Goal: Task Accomplishment & Management: Use online tool/utility

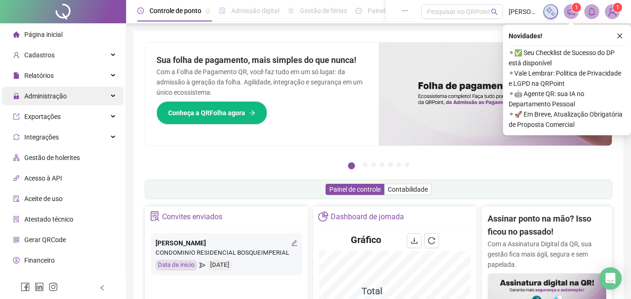
click at [58, 93] on span "Administração" at bounding box center [45, 95] width 43 height 7
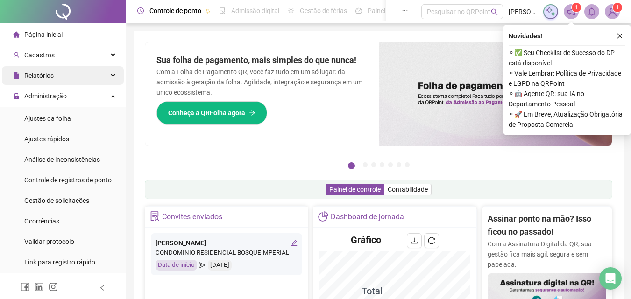
click at [58, 76] on div "Relatórios" at bounding box center [63, 75] width 122 height 19
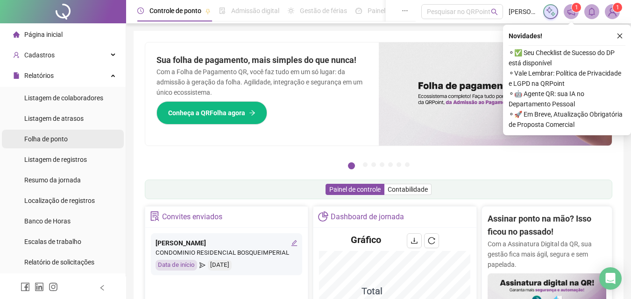
click at [58, 141] on span "Folha de ponto" at bounding box center [45, 138] width 43 height 7
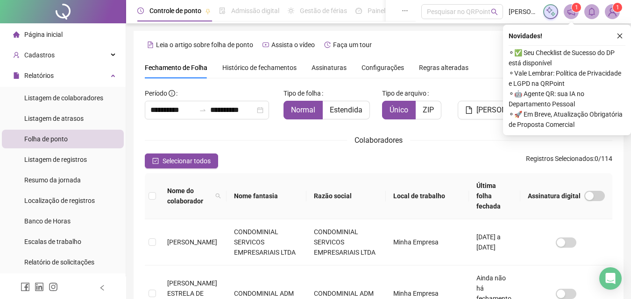
scroll to position [42, 0]
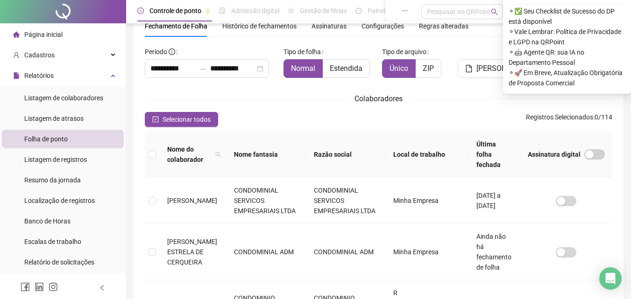
click at [365, 149] on th "Razão social" at bounding box center [346, 155] width 80 height 46
click at [375, 152] on icon "filter" at bounding box center [377, 154] width 5 height 5
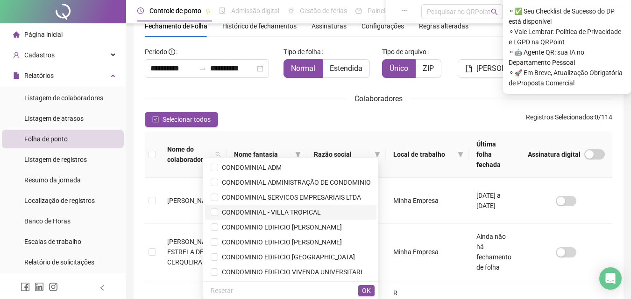
click at [291, 212] on span "CONDOMINIAL - VILLA TROPICAL" at bounding box center [269, 212] width 103 height 7
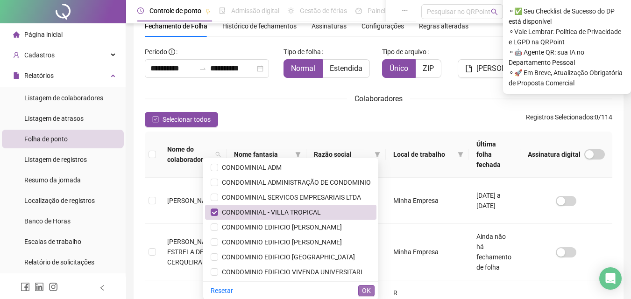
click at [362, 292] on span "OK" at bounding box center [366, 291] width 9 height 10
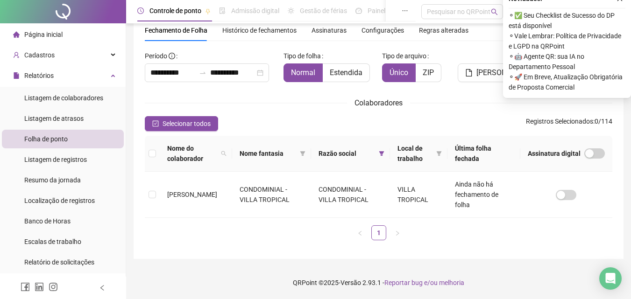
scroll to position [37, 0]
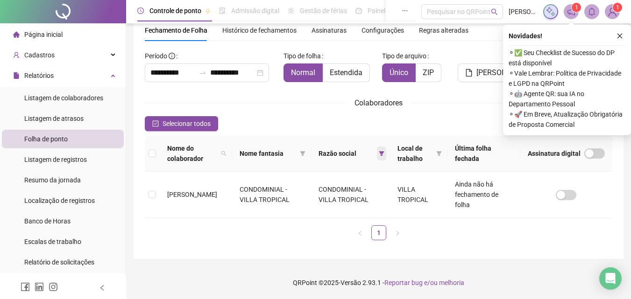
click at [384, 151] on icon "filter" at bounding box center [382, 154] width 6 height 6
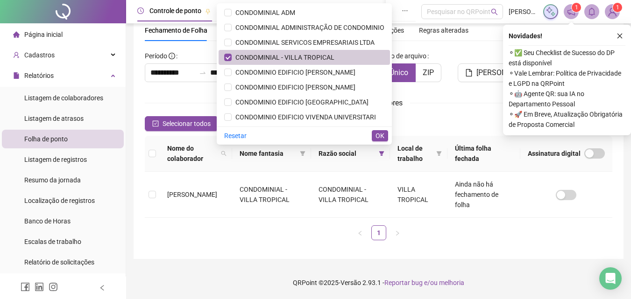
click at [345, 58] on span "CONDOMINIAL - VILLA TROPICAL" at bounding box center [304, 57] width 160 height 10
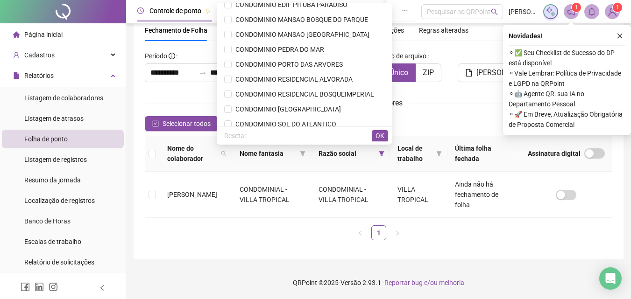
scroll to position [239, 0]
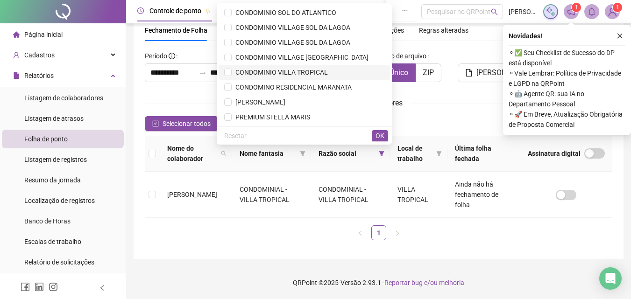
click at [299, 71] on span "CONDOMINIO VILLA TROPICAL" at bounding box center [280, 72] width 96 height 7
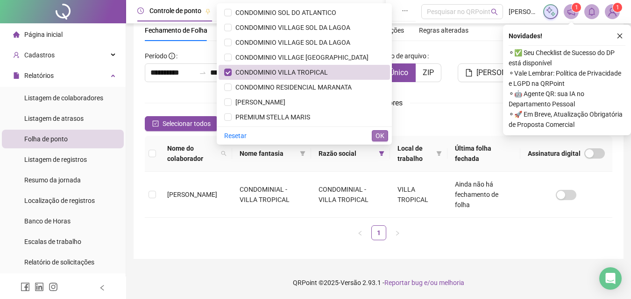
click at [382, 136] on span "OK" at bounding box center [380, 136] width 9 height 10
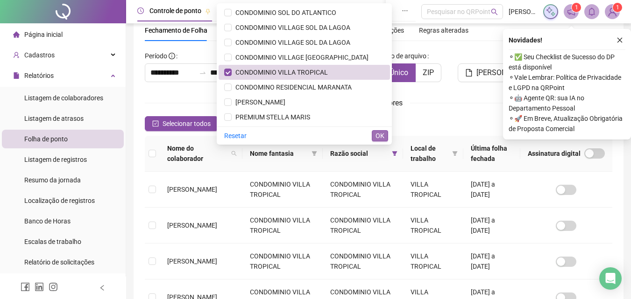
scroll to position [42, 0]
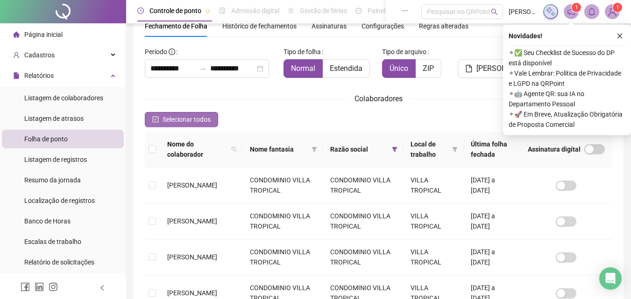
click at [197, 120] on span "Selecionar todos" at bounding box center [187, 119] width 48 height 10
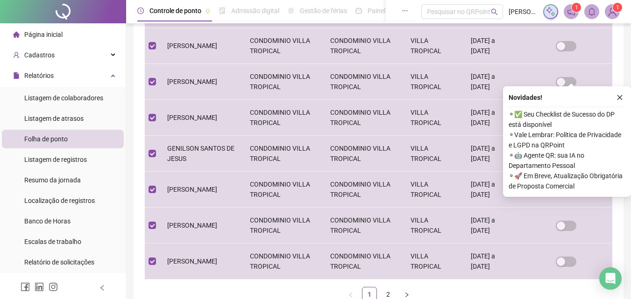
scroll to position [351, 0]
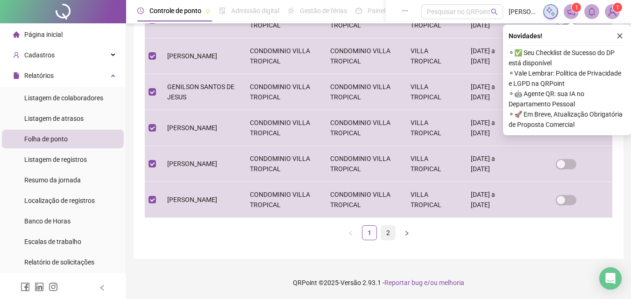
click at [386, 235] on link "2" at bounding box center [388, 233] width 14 height 14
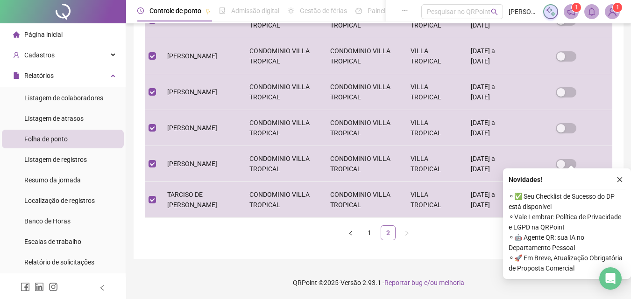
scroll to position [42, 0]
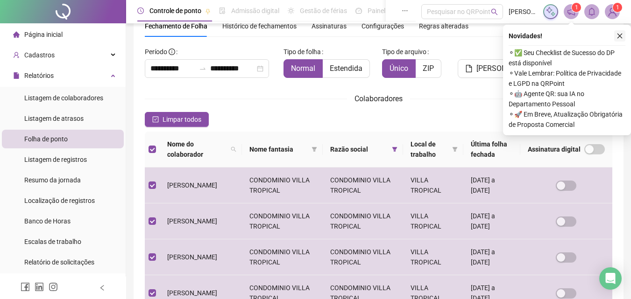
click at [621, 34] on icon "close" at bounding box center [620, 36] width 7 height 7
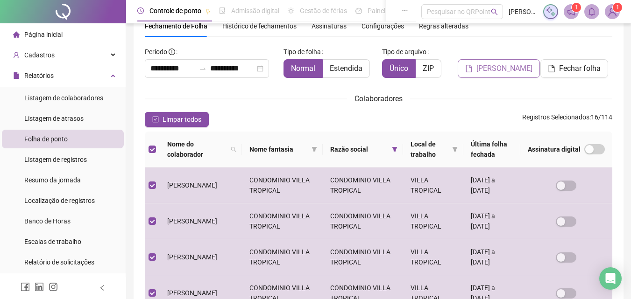
click at [502, 70] on span "[PERSON_NAME]" at bounding box center [504, 68] width 56 height 11
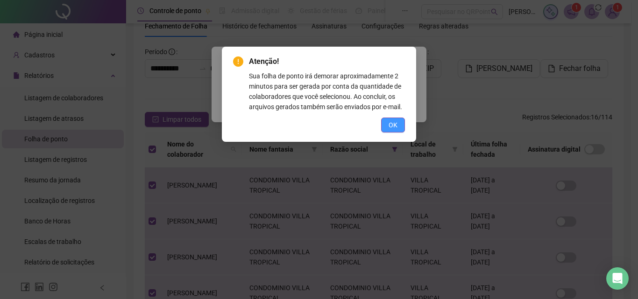
click at [399, 125] on button "OK" at bounding box center [393, 125] width 24 height 15
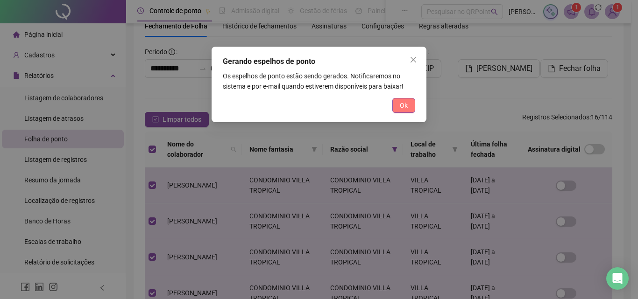
click at [405, 106] on span "Ok" at bounding box center [404, 105] width 8 height 10
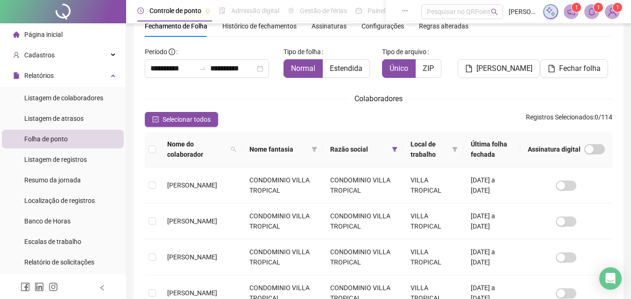
click at [595, 14] on icon "bell" at bounding box center [592, 11] width 8 height 8
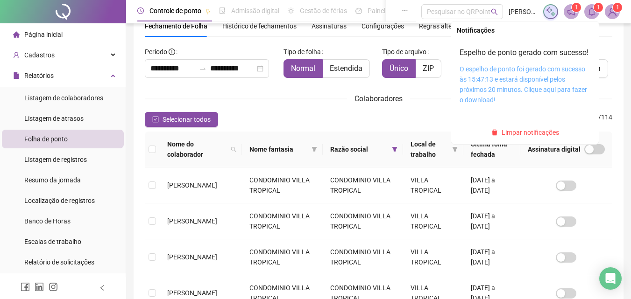
click at [504, 93] on link "O espelho de ponto foi gerado com sucesso às 15:47:13 e estará disponível pelos…" at bounding box center [524, 84] width 128 height 38
